Goal: Transaction & Acquisition: Purchase product/service

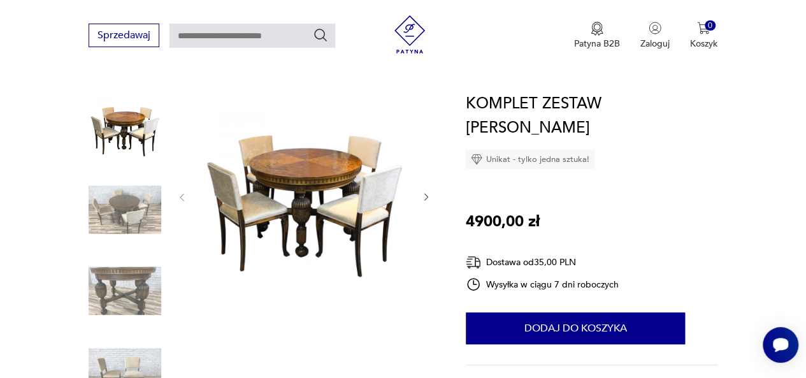
click at [312, 174] on img at bounding box center [304, 196] width 208 height 208
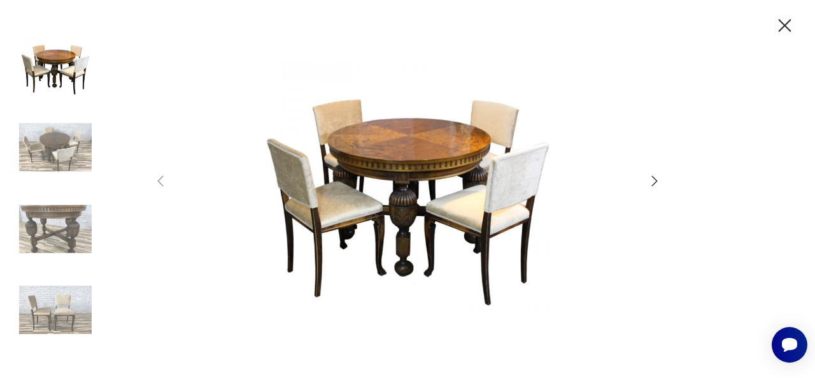
click at [655, 181] on icon "button" at bounding box center [654, 180] width 15 height 15
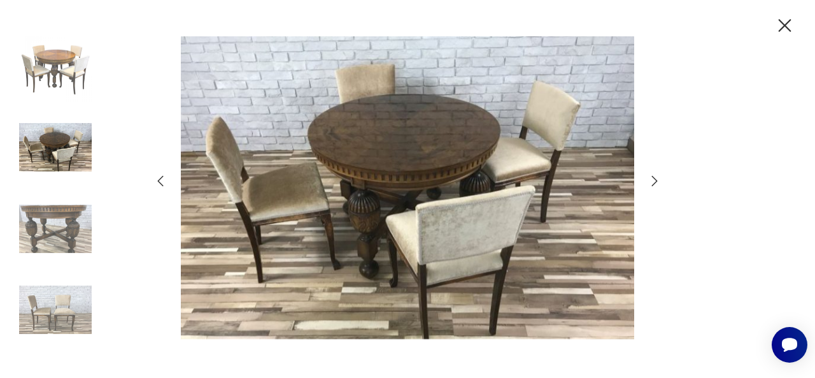
click at [655, 181] on icon "button" at bounding box center [654, 180] width 15 height 15
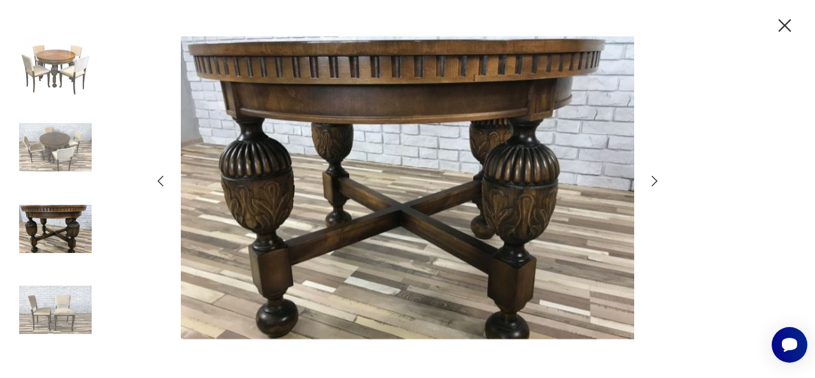
click at [655, 181] on icon "button" at bounding box center [654, 180] width 15 height 15
